Goal: Transaction & Acquisition: Purchase product/service

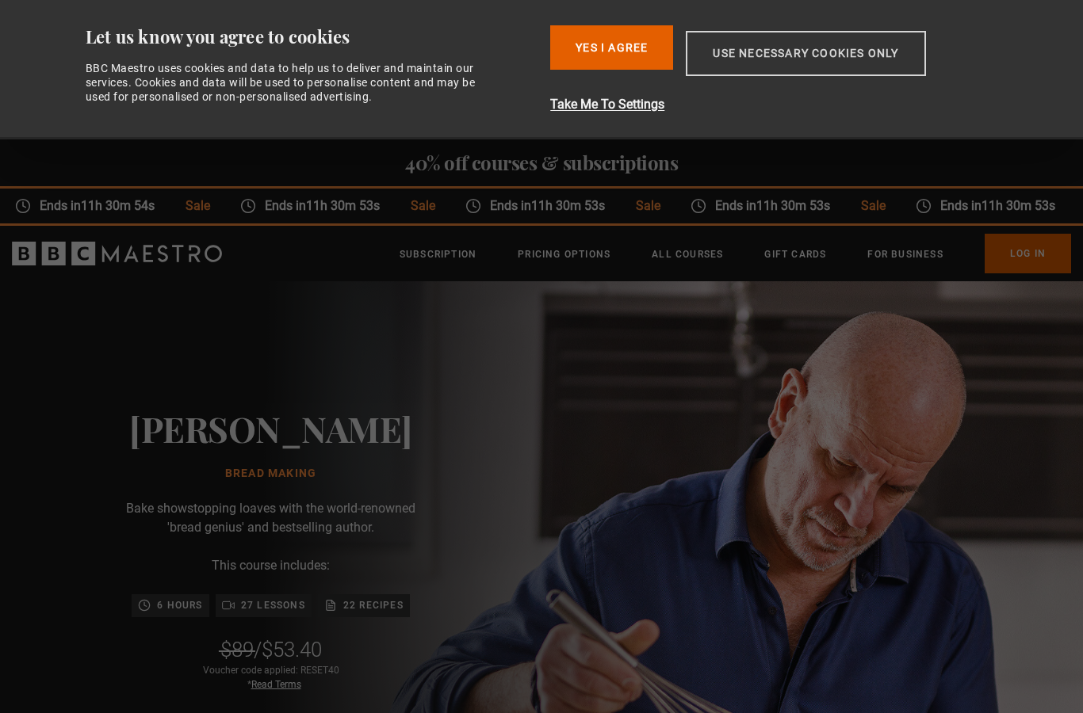
click at [778, 59] on button "Use necessary cookies only" at bounding box center [805, 53] width 239 height 45
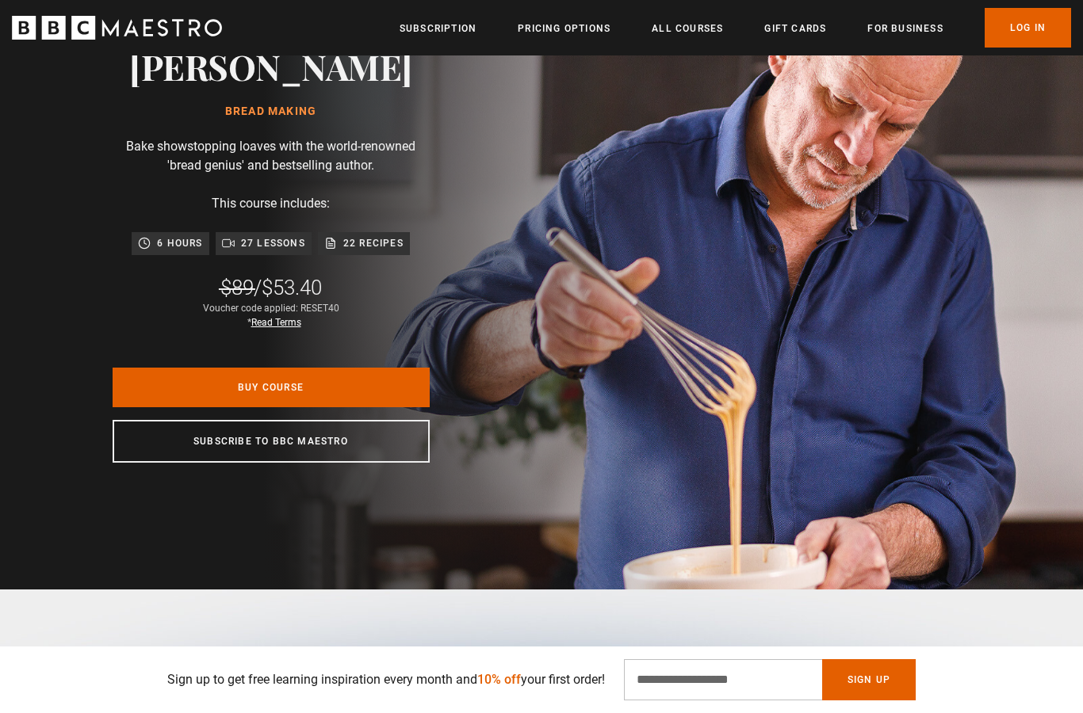
scroll to position [0, 1038]
click at [332, 444] on div "Buy Course Subscribe to BBC Maestro" at bounding box center [271, 415] width 317 height 95
click at [277, 328] on link "Read Terms" at bounding box center [276, 322] width 50 height 11
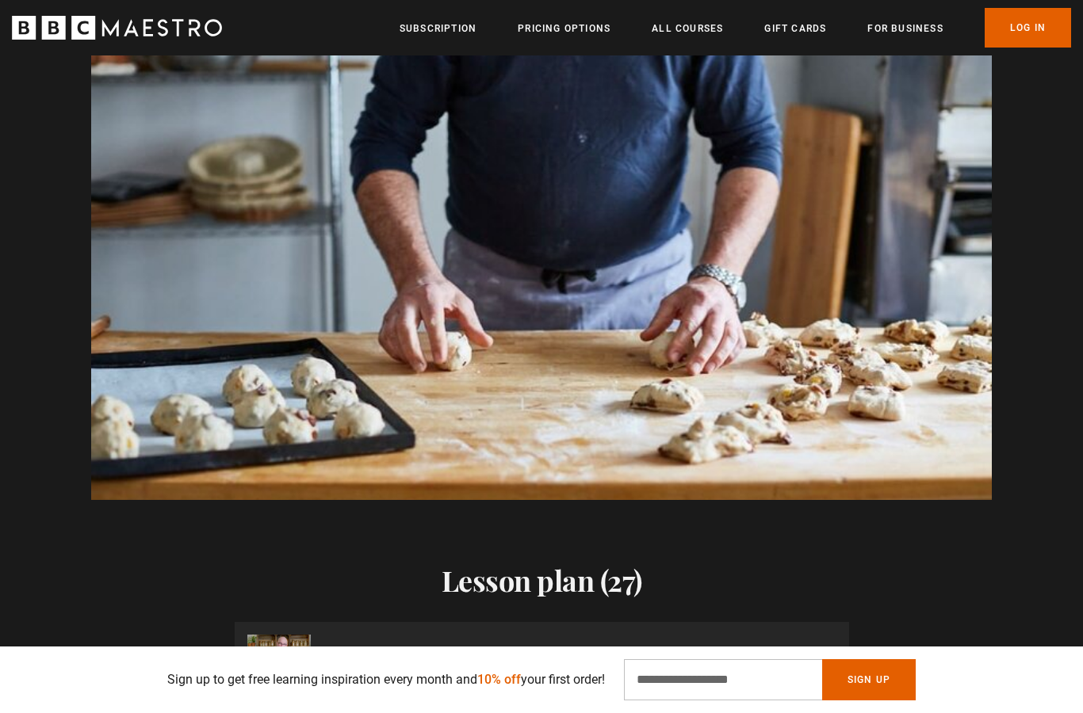
scroll to position [0, 2700]
click at [185, 347] on video-js "Video Player is loading. Play Course overview for Bread Making with [PERSON_NAM…" at bounding box center [541, 247] width 901 height 507
